Goal: Navigation & Orientation: Find specific page/section

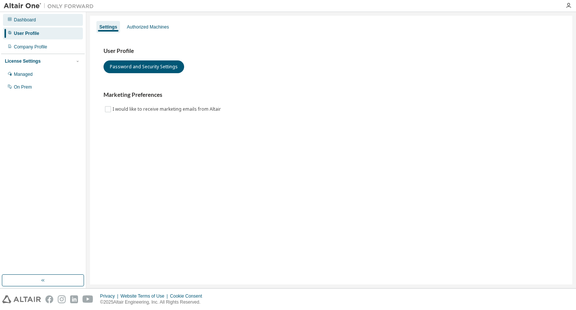
click at [40, 15] on div "Dashboard" at bounding box center [43, 20] width 80 height 12
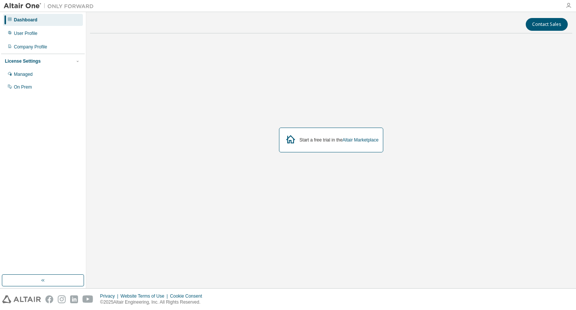
click at [565, 4] on icon "button" at bounding box center [568, 6] width 6 height 6
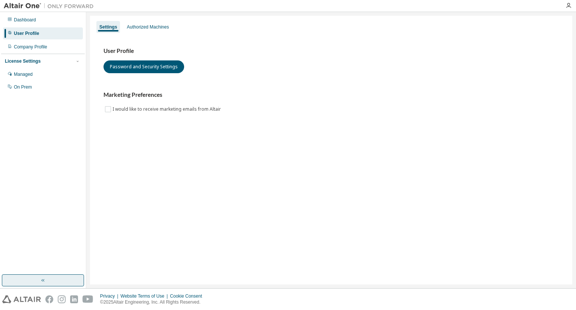
click at [58, 284] on button "button" at bounding box center [43, 280] width 82 height 12
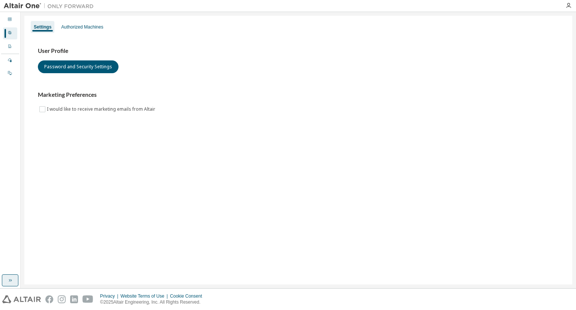
click at [16, 285] on button "button" at bounding box center [10, 280] width 16 height 12
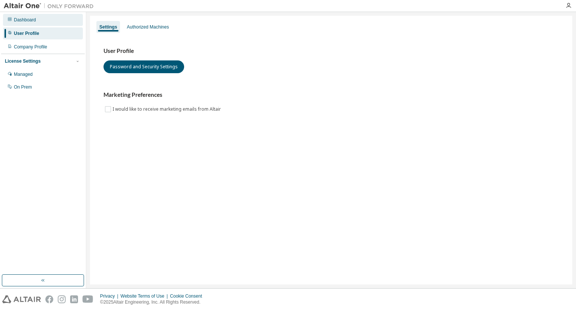
click at [51, 21] on div "Dashboard" at bounding box center [43, 20] width 80 height 12
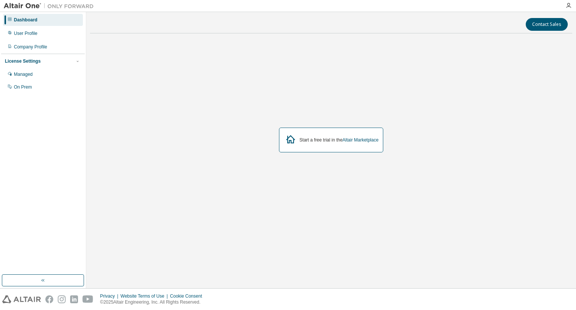
click at [31, 6] on img at bounding box center [51, 5] width 94 height 7
click at [75, 78] on div "Managed" at bounding box center [43, 74] width 80 height 12
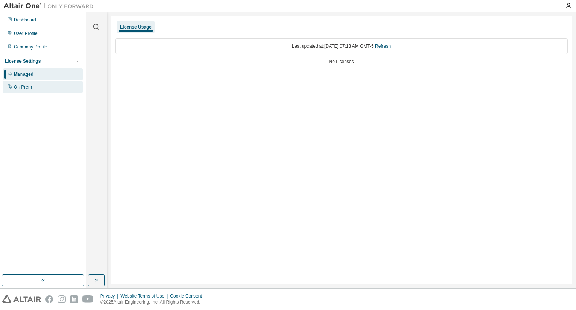
click at [67, 88] on div "On Prem" at bounding box center [43, 87] width 80 height 12
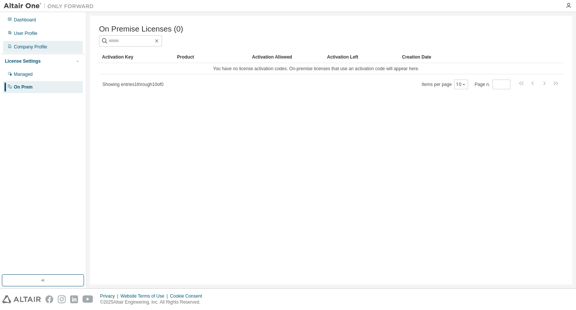
click at [57, 46] on div "Company Profile" at bounding box center [43, 47] width 80 height 12
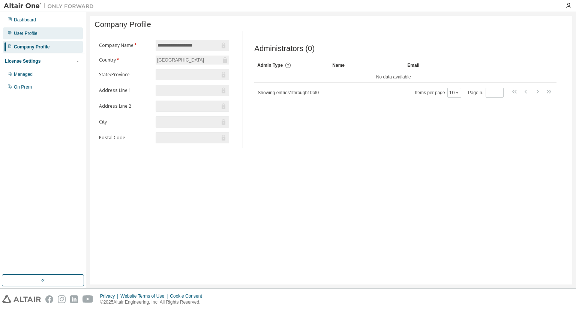
click at [58, 37] on div "User Profile" at bounding box center [43, 33] width 80 height 12
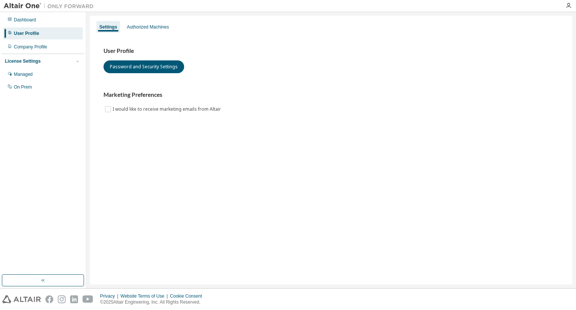
click at [58, 37] on div "User Profile" at bounding box center [43, 33] width 80 height 12
click at [65, 16] on div "Dashboard" at bounding box center [43, 20] width 80 height 12
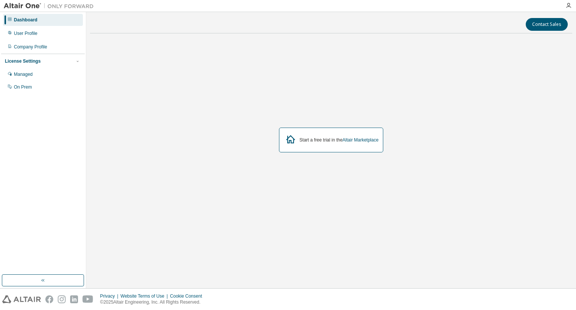
click at [46, 6] on img at bounding box center [51, 5] width 94 height 7
click at [30, 5] on img at bounding box center [51, 5] width 94 height 7
click at [42, 284] on button "button" at bounding box center [43, 280] width 82 height 12
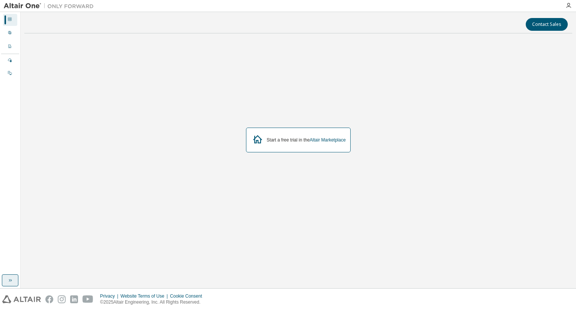
click at [12, 278] on icon "button" at bounding box center [10, 280] width 6 height 6
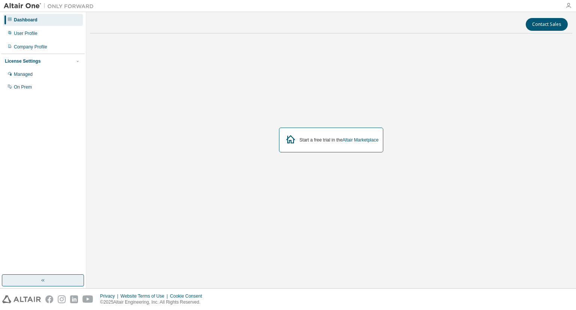
click at [570, 6] on icon "button" at bounding box center [568, 6] width 6 height 6
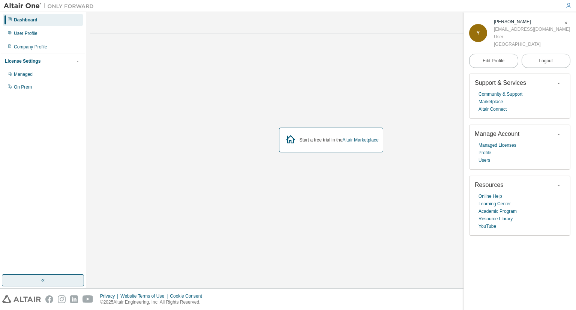
click at [379, 182] on div "Start a free trial in the Altair Marketplace" at bounding box center [331, 139] width 482 height 201
